Goal: Register for event/course

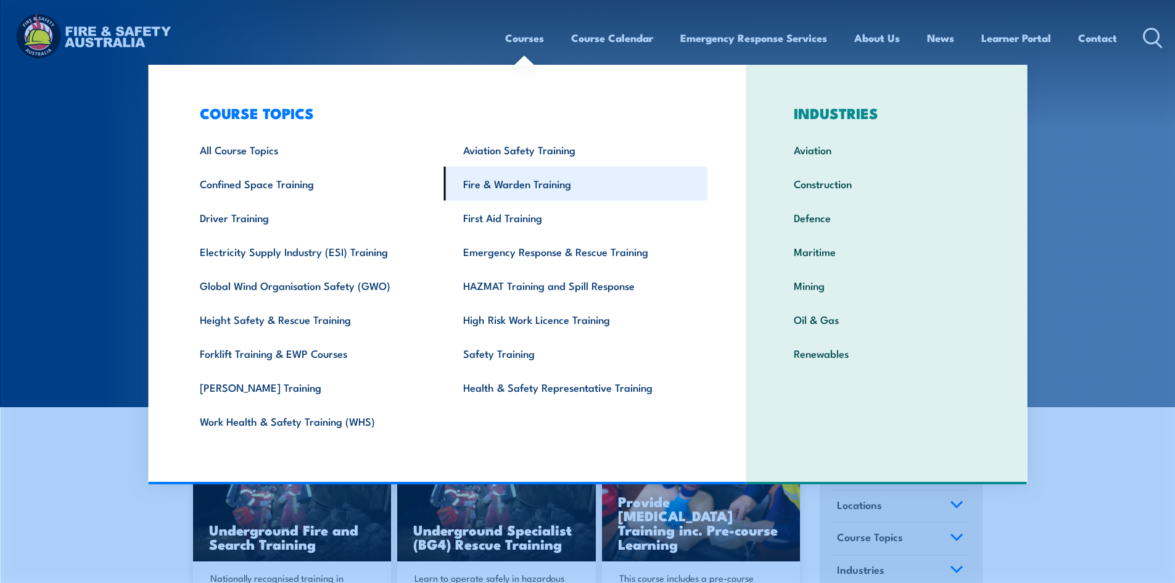
click at [477, 181] on link "Fire & Warden Training" at bounding box center [575, 184] width 263 height 34
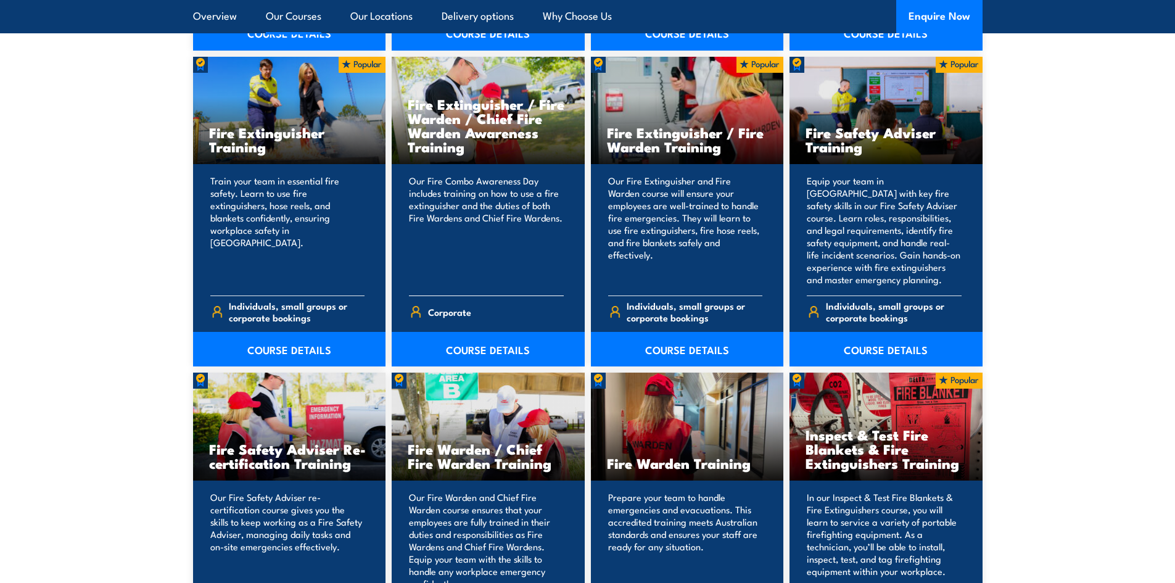
scroll to position [1295, 0]
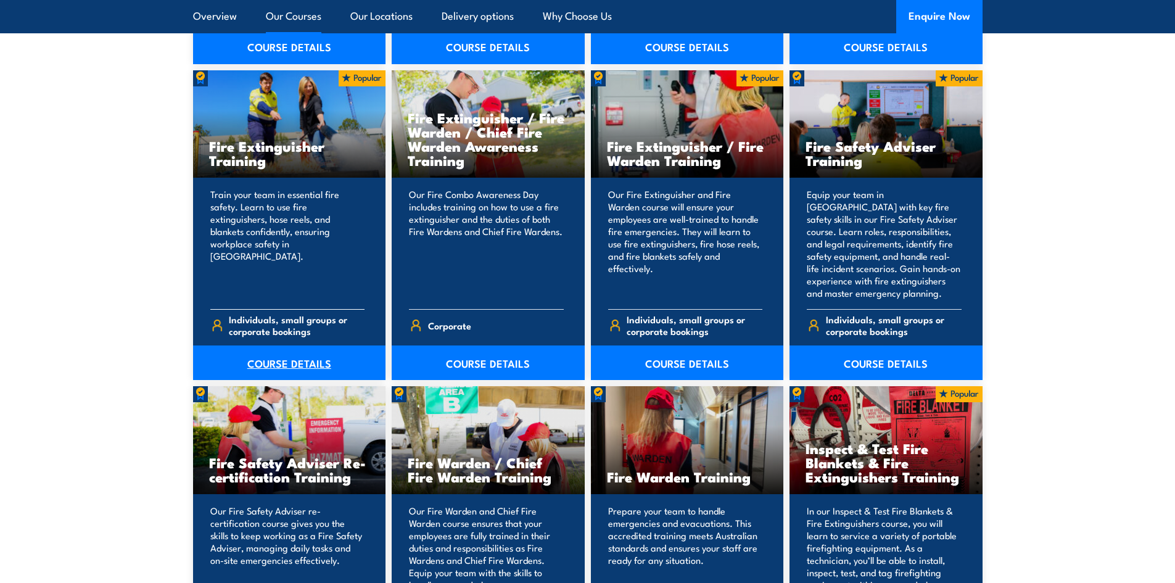
click at [281, 363] on link "COURSE DETAILS" at bounding box center [289, 362] width 193 height 35
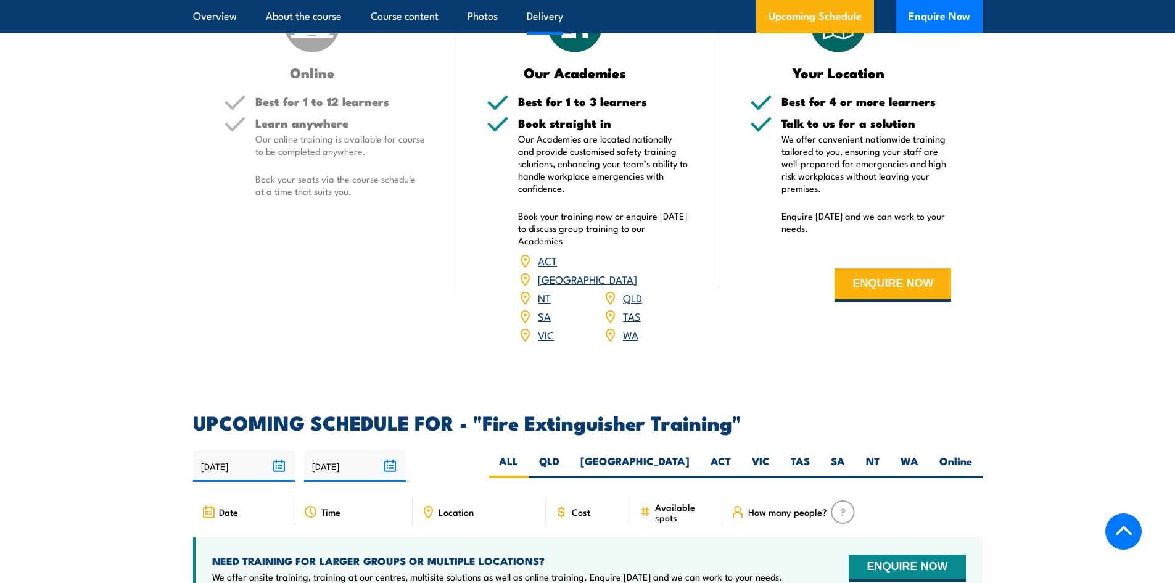
scroll to position [1789, 0]
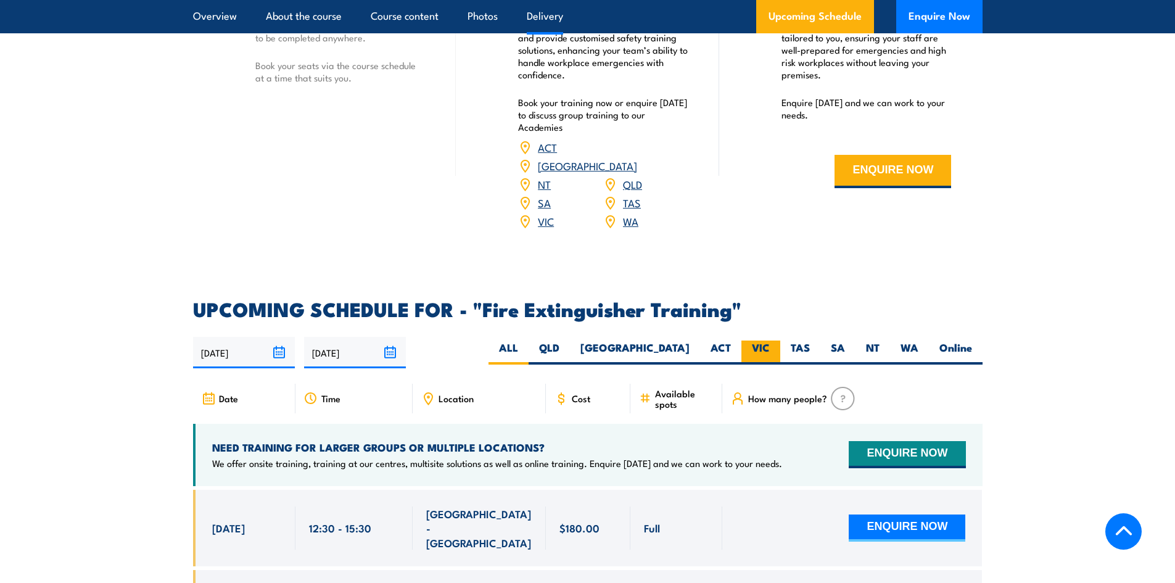
click at [764, 340] on label "VIC" at bounding box center [760, 352] width 39 height 24
click at [770, 340] on input "VIC" at bounding box center [774, 344] width 8 height 8
radio input "true"
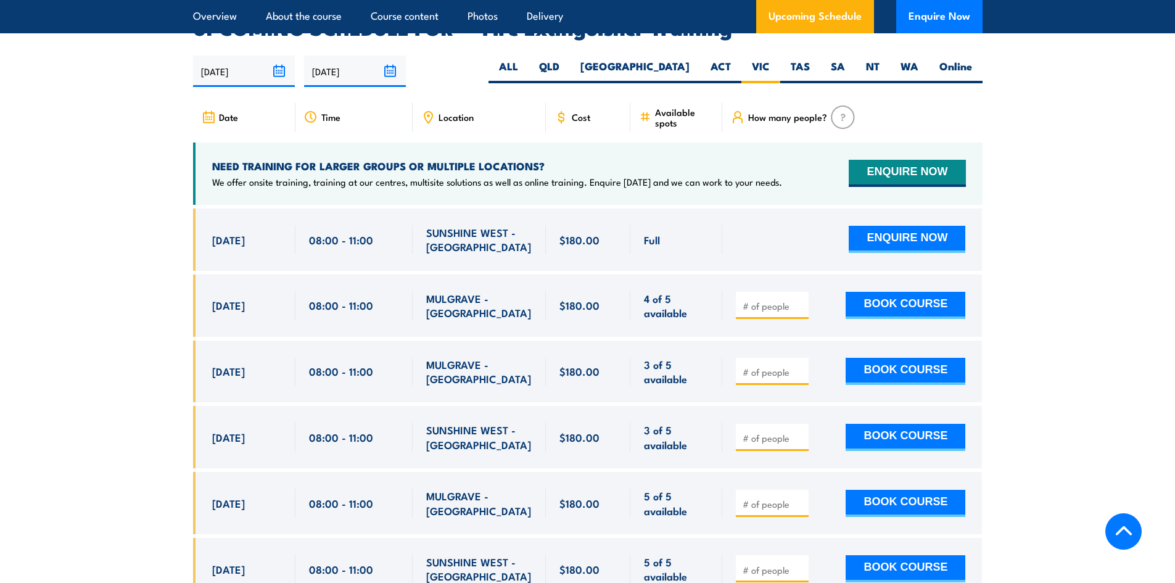
scroll to position [2132, 0]
